Goal: Navigation & Orientation: Find specific page/section

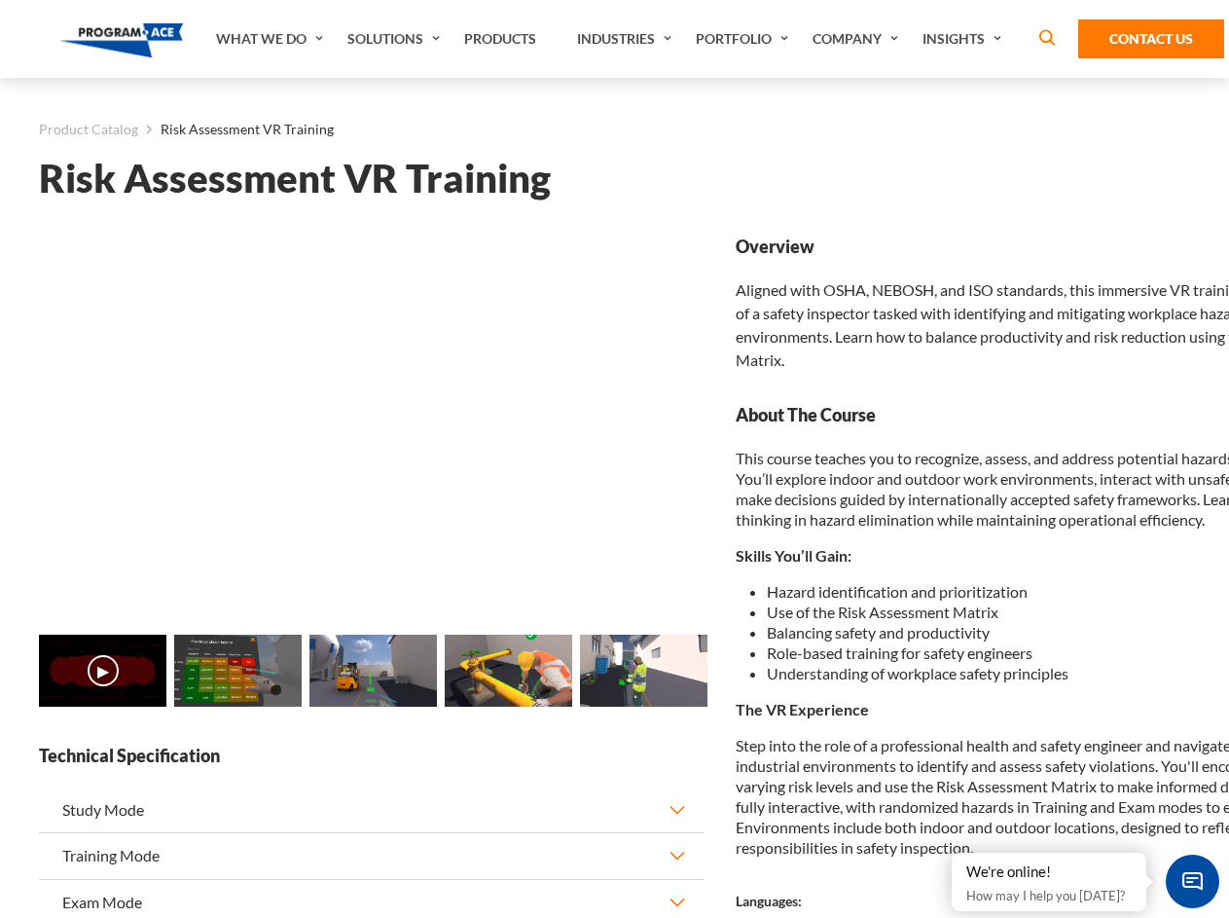
click at [396, 39] on link "Solutions" at bounding box center [396, 39] width 117 height 78
click at [0, 0] on div "AI & Computer Vision Solutions Computer Vision Quality Control AI tools for fas…" at bounding box center [0, 0] width 0 height 0
click at [0, 0] on div "AI & Computer Vision Solutions Virtual Training Solutions Virtual Tour Solution…" at bounding box center [0, 0] width 0 height 0
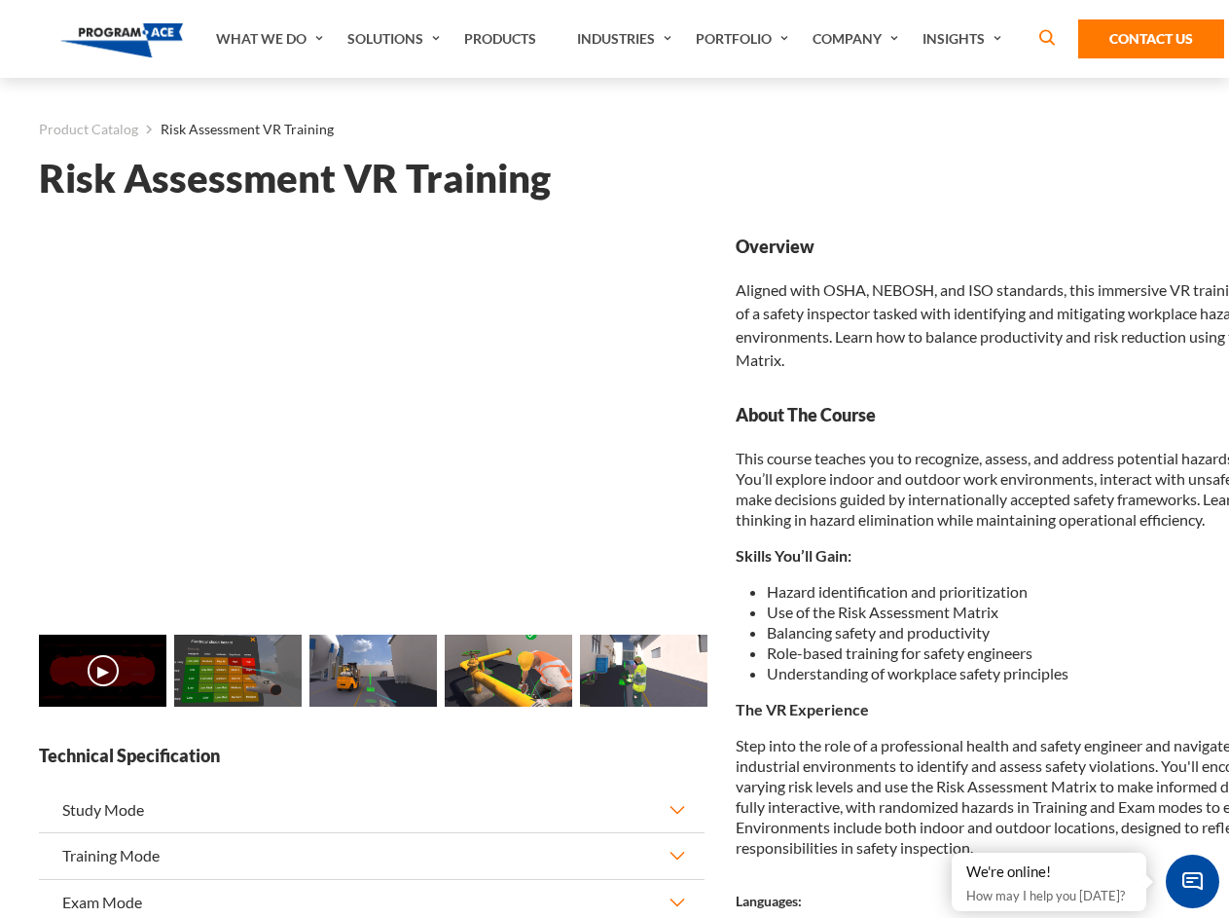
click at [0, 0] on div "AI & Computer Vision Solutions Virtual Training Solutions Virtual Tour Solution…" at bounding box center [0, 0] width 0 height 0
click at [0, 0] on div "AI & Computer Vision Solutions Computer Vision Quality Control AI tools for fas…" at bounding box center [0, 0] width 0 height 0
